Goal: Find contact information: Find contact information

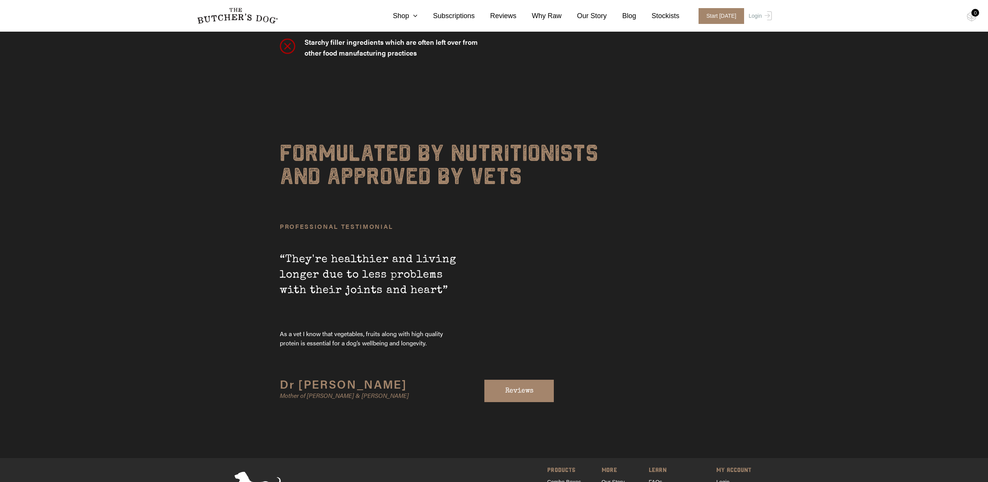
scroll to position [2687, 0]
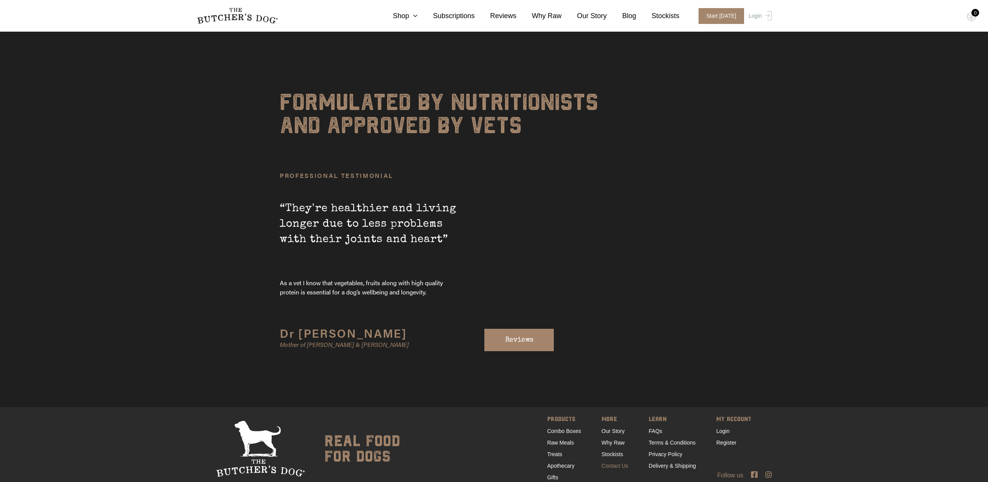
click at [618, 463] on link "Contact Us" at bounding box center [614, 466] width 27 height 6
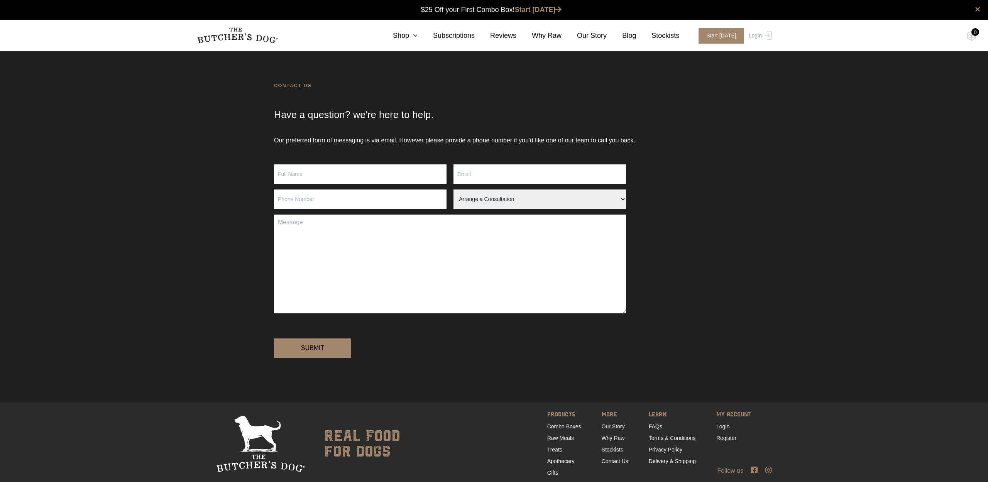
scroll to position [0, 0]
click at [536, 201] on select "Arrange a Consultation Become a Stockist Order Query Stock Enquiry" at bounding box center [539, 198] width 172 height 19
